Goal: Check status: Check status

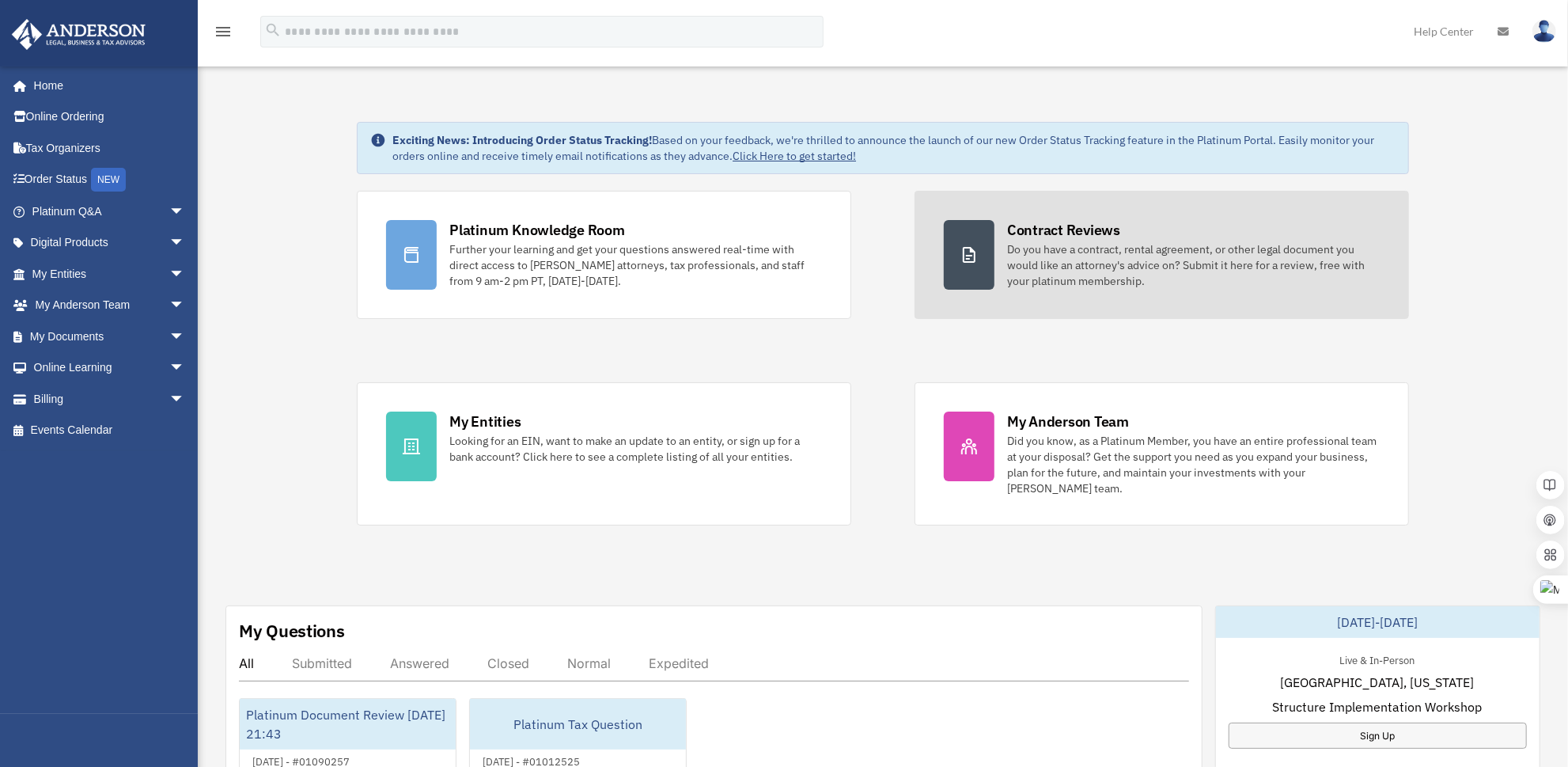
click at [1025, 246] on div "Do you have a contract, rental agreement, or other legal document you would lik…" at bounding box center [1194, 265] width 373 height 47
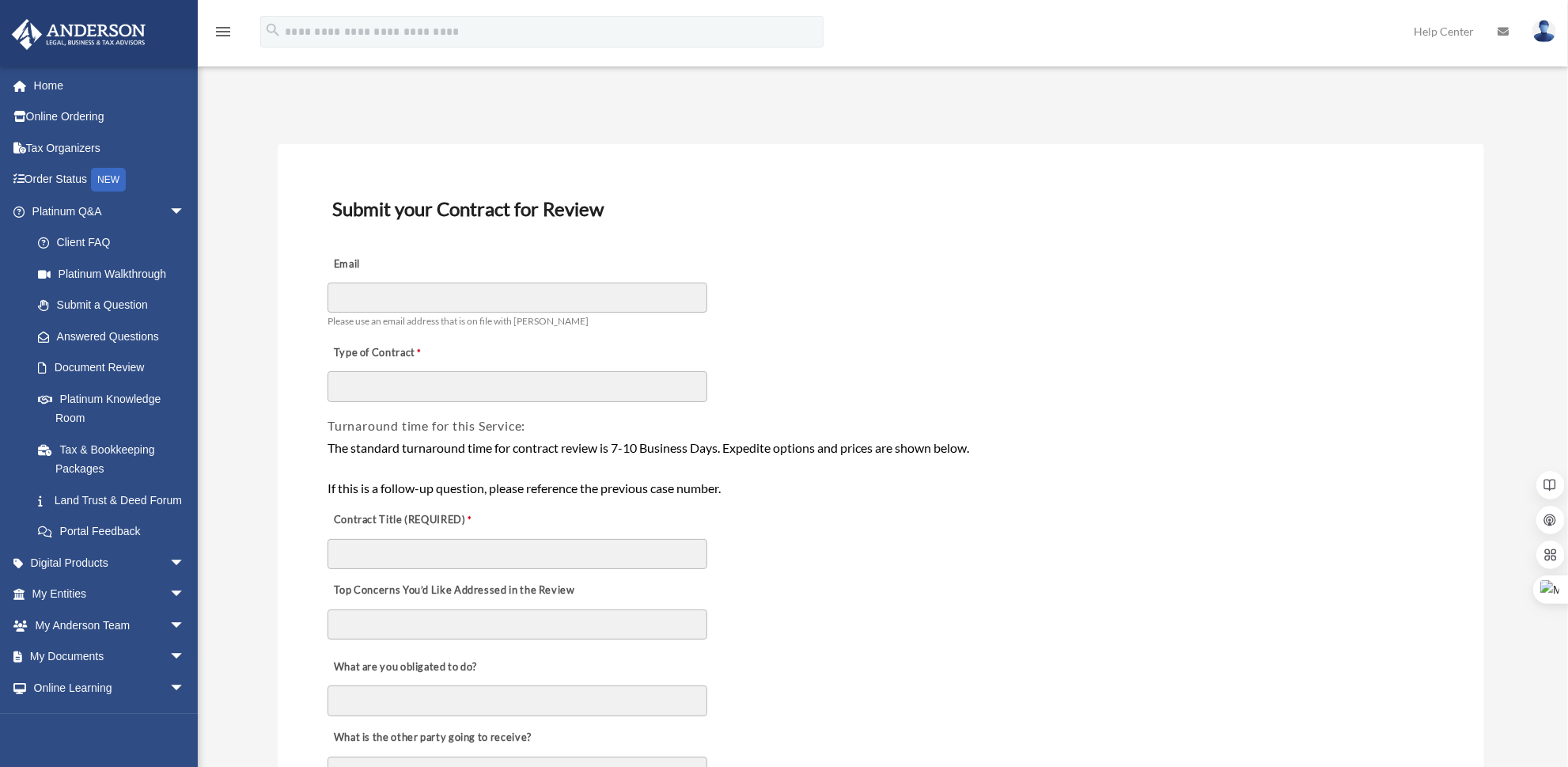
click at [1504, 34] on icon at bounding box center [1503, 31] width 11 height 11
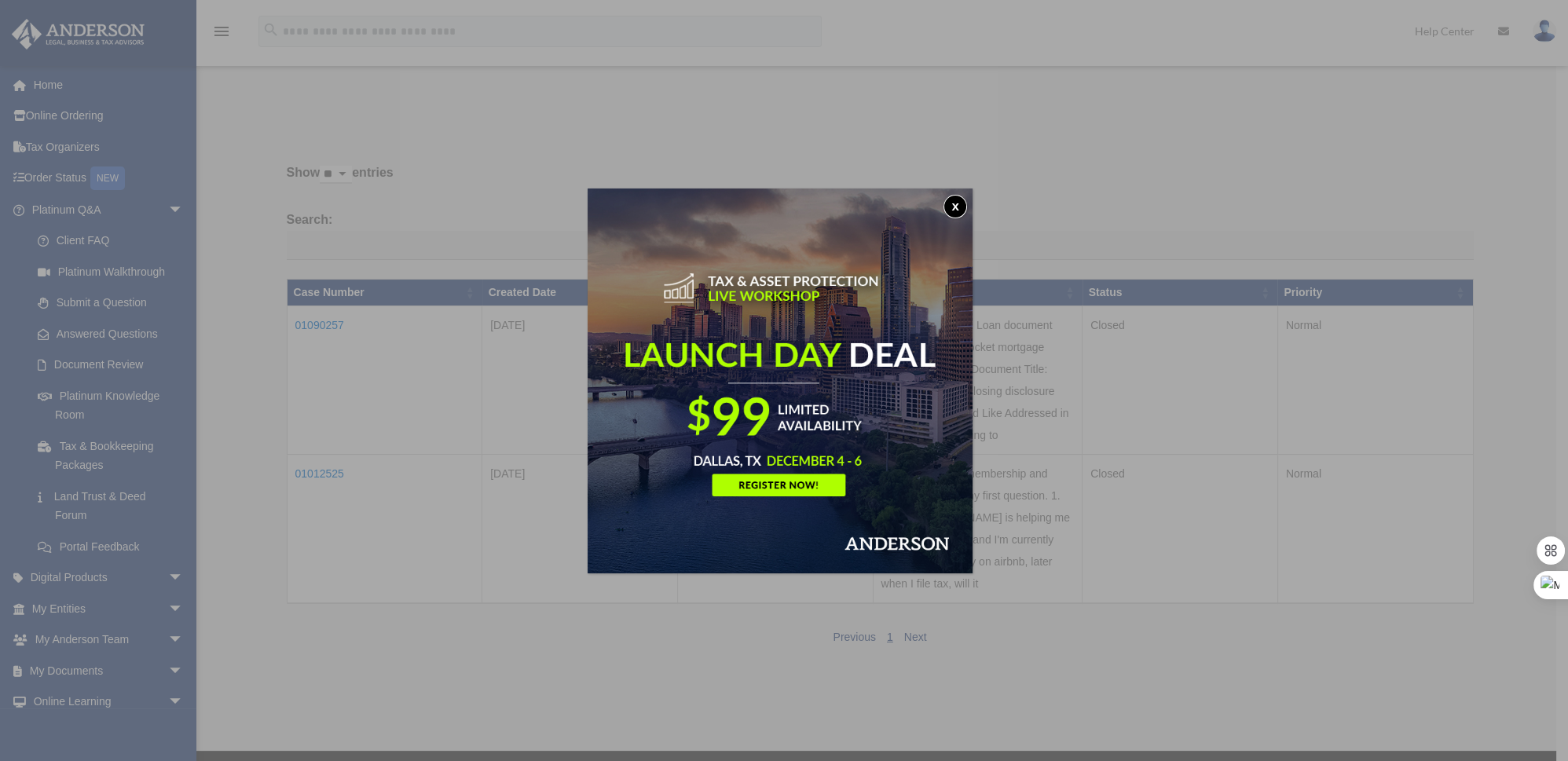
click at [964, 204] on button "x" at bounding box center [956, 207] width 24 height 24
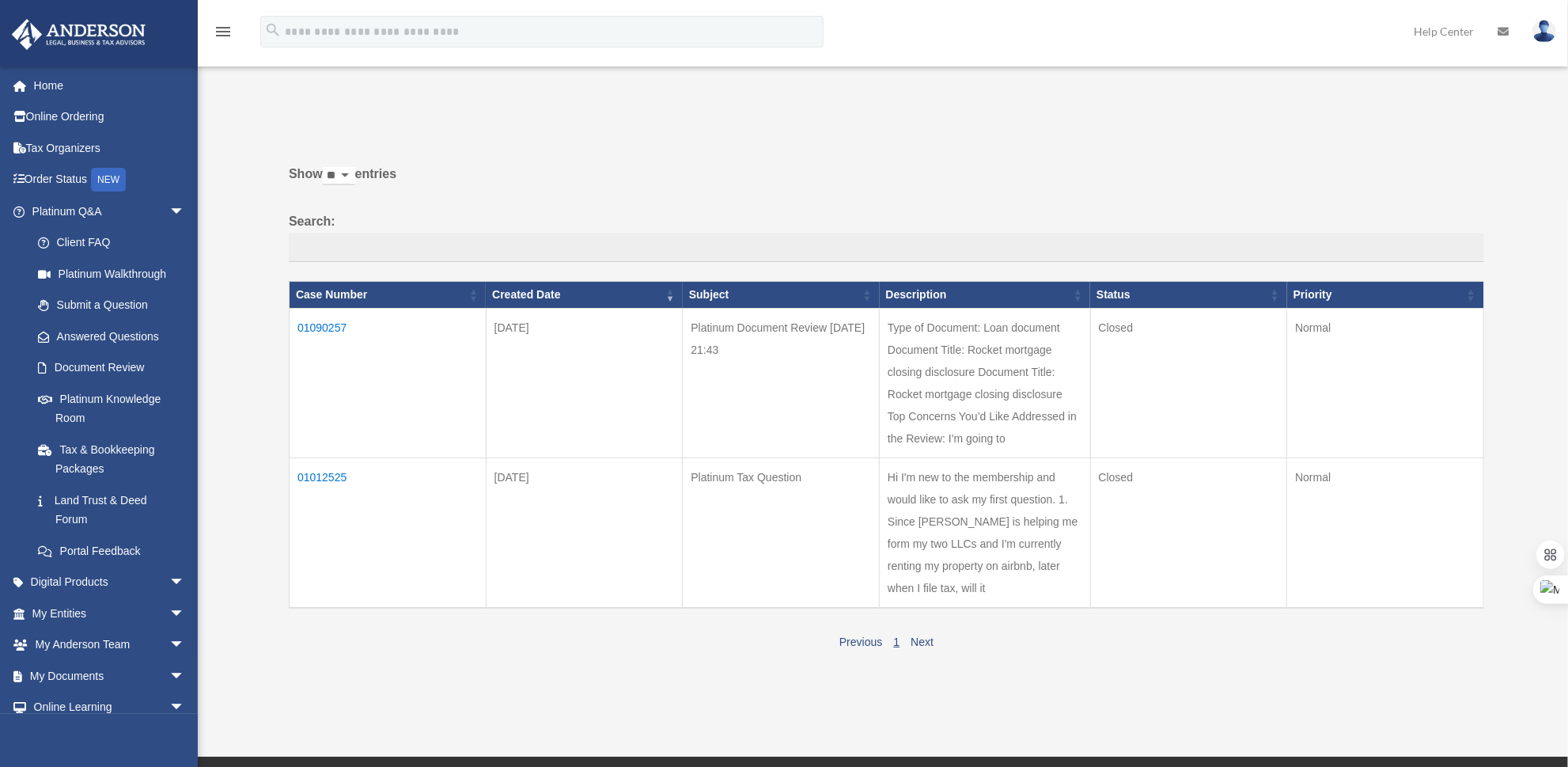
click at [337, 324] on td "01090257" at bounding box center [388, 383] width 197 height 150
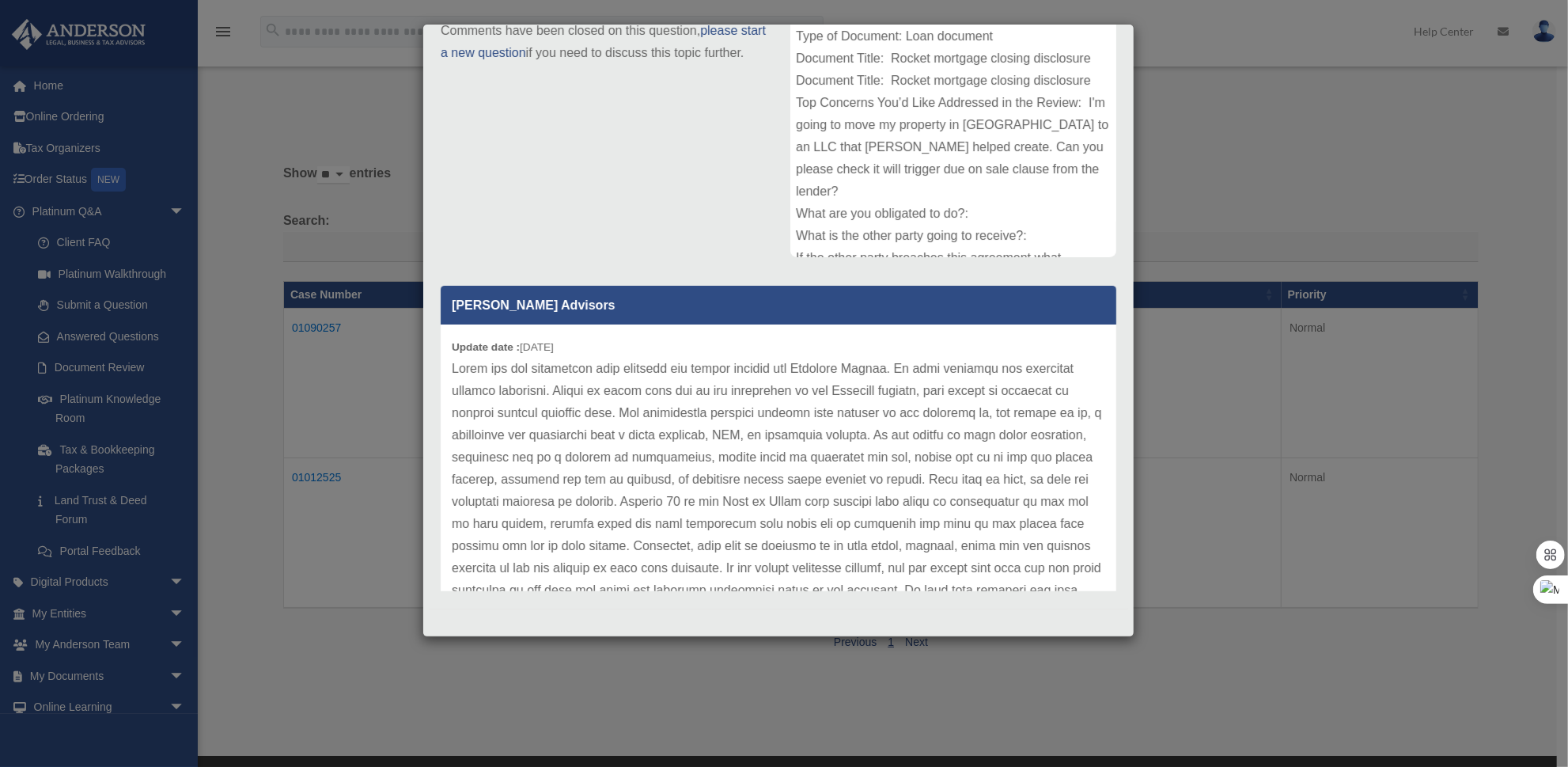
scroll to position [66, 0]
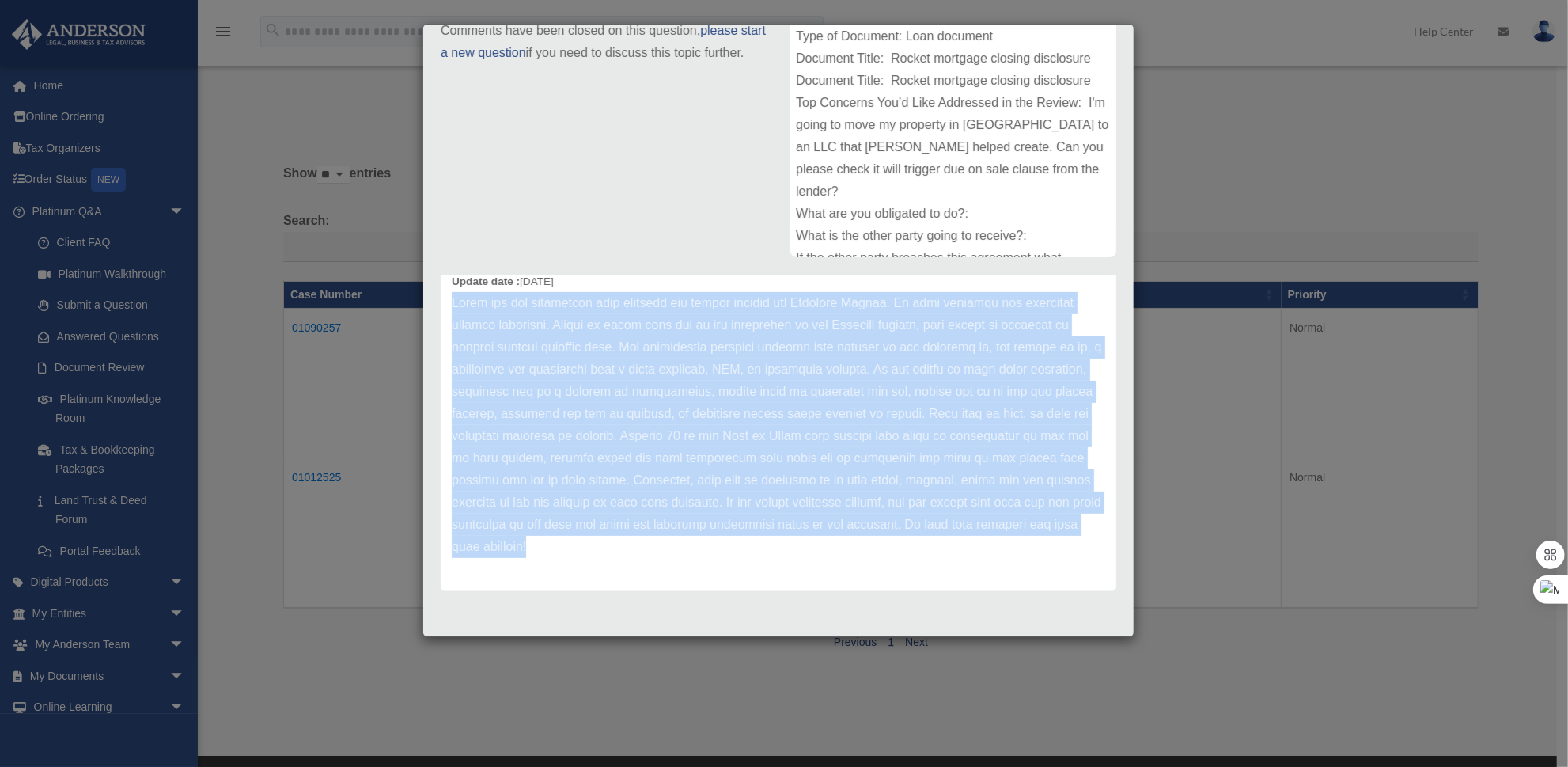
drag, startPoint x: 549, startPoint y: 544, endPoint x: 448, endPoint y: 306, distance: 258.5
click at [448, 306] on div "Update date : 09-02-2025" at bounding box center [778, 425] width 676 height 332
copy p "Thank you for submitting your document for review through the Platinum Portal. …"
click at [843, 450] on p at bounding box center [778, 425] width 653 height 266
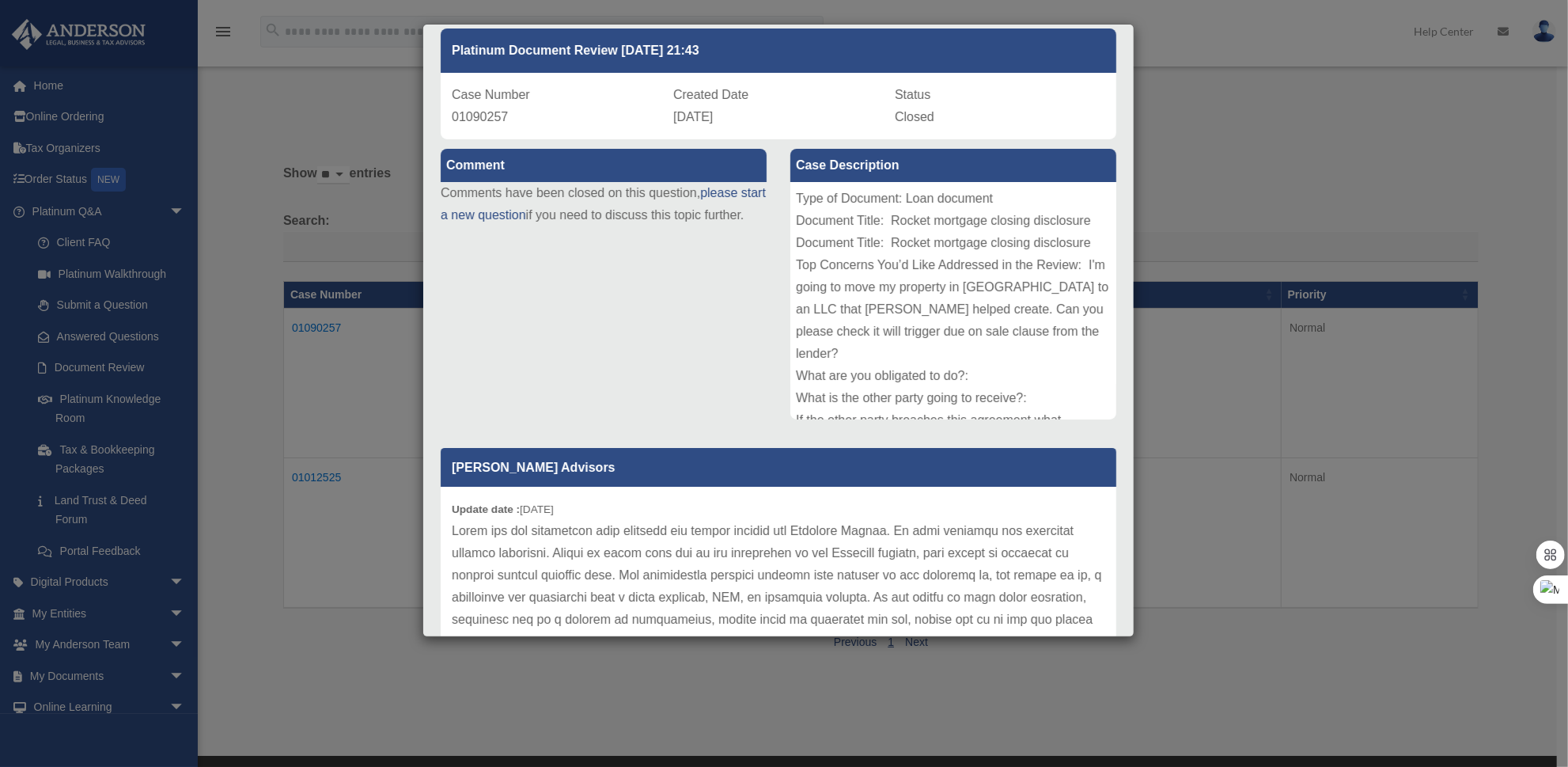
scroll to position [0, 0]
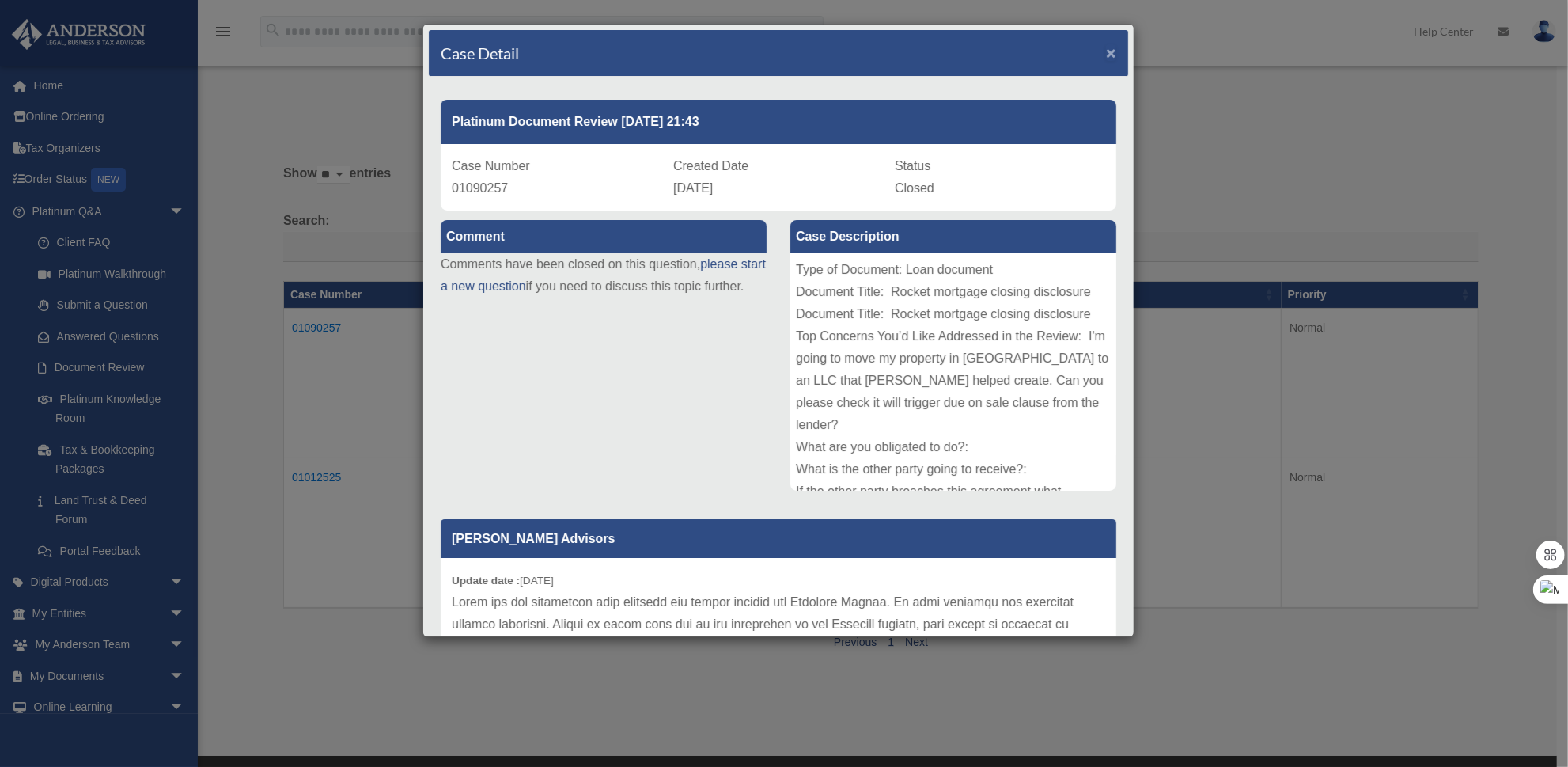
click at [1106, 51] on span "×" at bounding box center [1111, 52] width 10 height 18
